Goal: Task Accomplishment & Management: Manage account settings

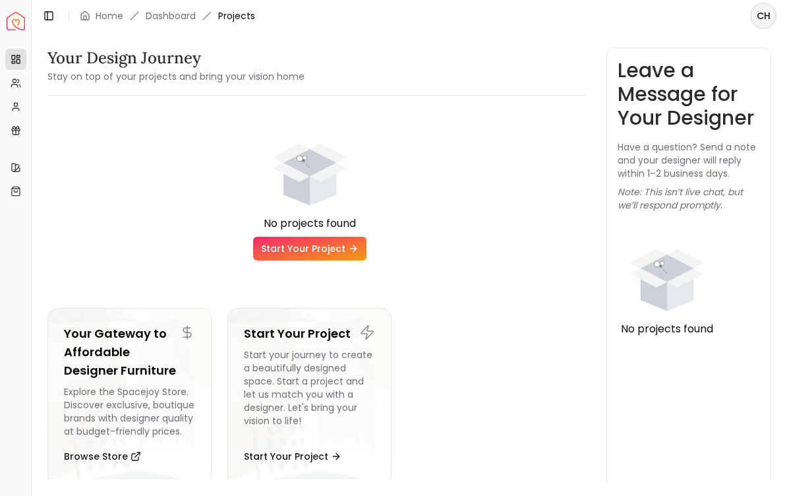
click at [136, 449] on button "Browse Store" at bounding box center [102, 456] width 77 height 26
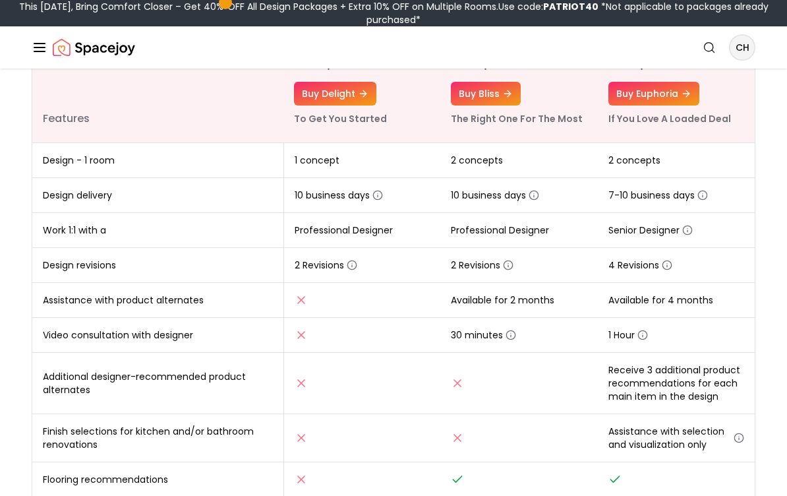
scroll to position [247, 0]
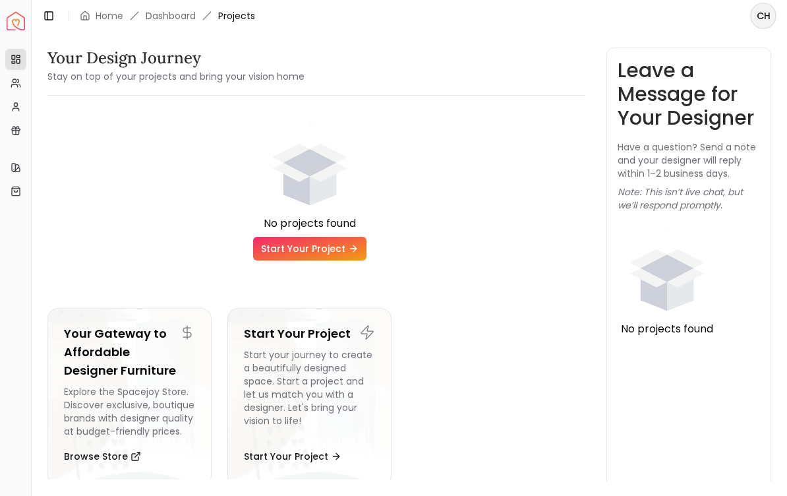
click at [745, 71] on h3 "Leave a Message for Your Designer" at bounding box center [689, 94] width 143 height 71
click at [722, 82] on h3 "Leave a Message for Your Designer" at bounding box center [689, 94] width 143 height 71
click at [115, 18] on link "Home" at bounding box center [110, 15] width 28 height 13
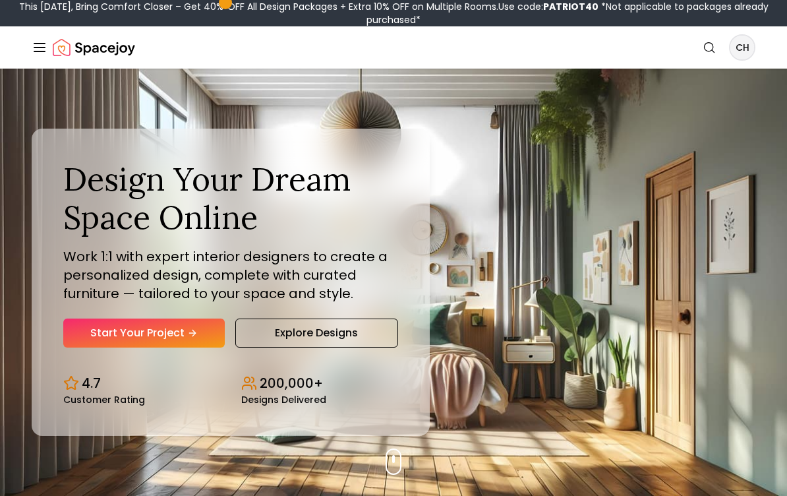
click at [179, 330] on link "Start Your Project" at bounding box center [144, 333] width 162 height 29
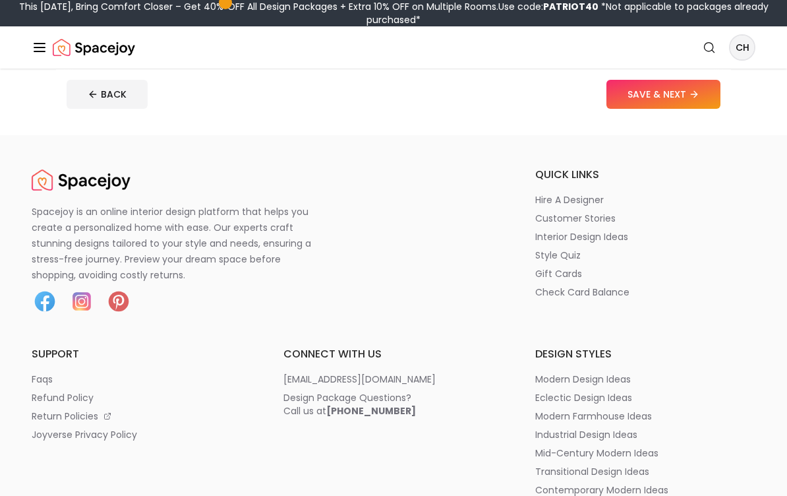
scroll to position [480, 0]
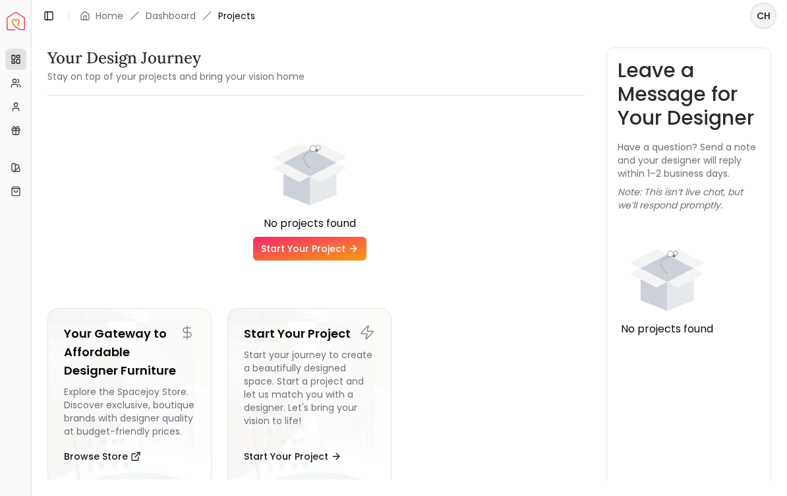
click at [774, 15] on span "CH" at bounding box center [764, 16] width 24 height 24
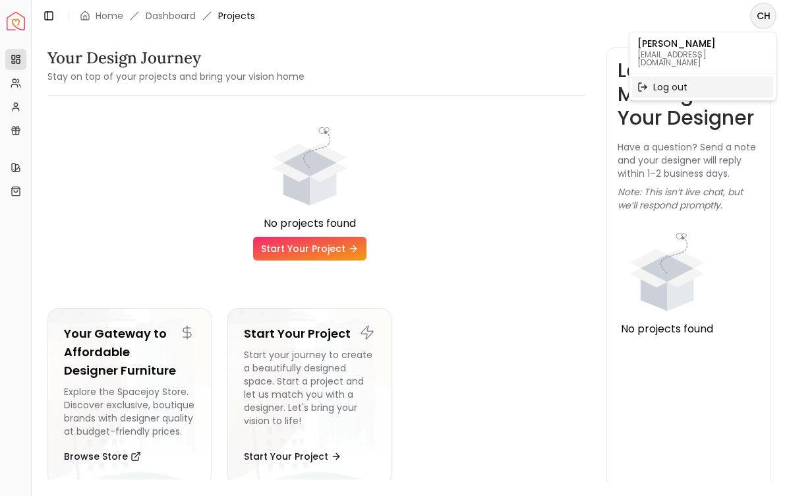
click at [692, 88] on div "Log out" at bounding box center [702, 86] width 141 height 21
